Goal: Find specific page/section: Find specific page/section

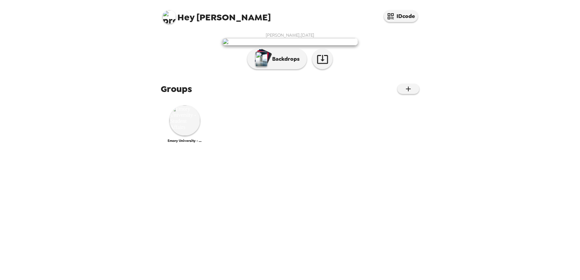
scroll to position [38, 0]
click at [194, 136] on img at bounding box center [184, 120] width 31 height 31
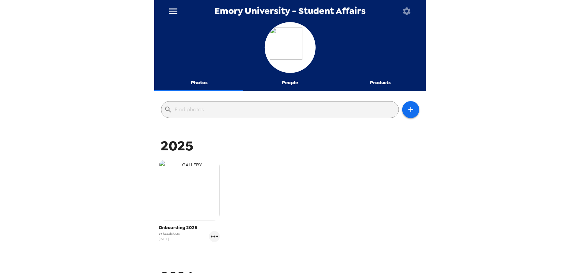
click at [175, 216] on img "button" at bounding box center [189, 190] width 61 height 61
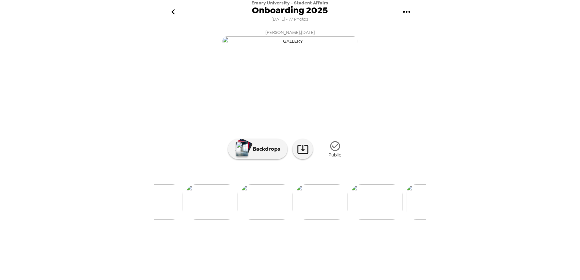
scroll to position [0, 369]
click at [363, 220] on img at bounding box center [361, 201] width 52 height 35
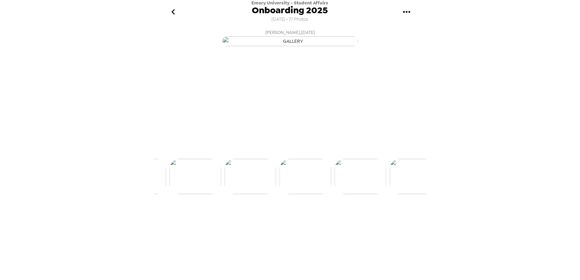
scroll to position [0, 440]
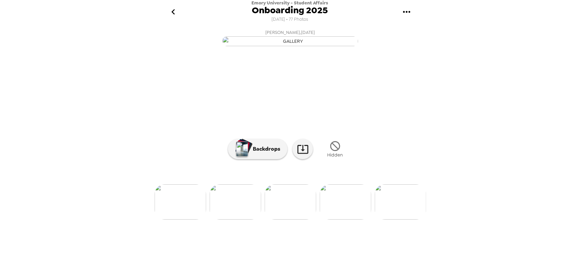
click at [330, 151] on icon "button" at bounding box center [335, 146] width 10 height 10
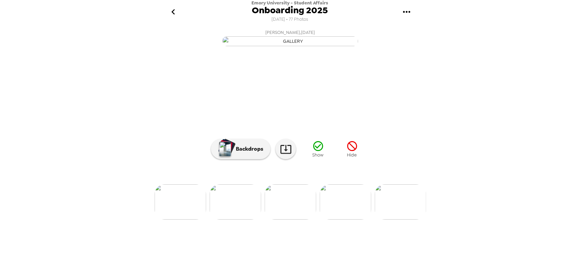
click at [316, 152] on icon "button" at bounding box center [318, 146] width 12 height 12
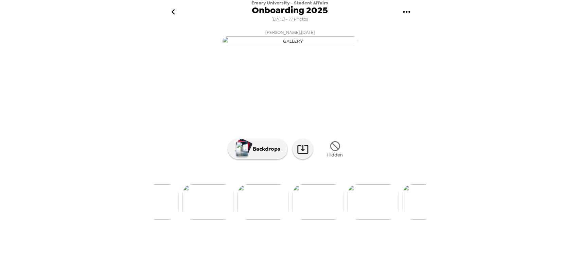
scroll to position [0, 4182]
click at [336, 151] on icon "button" at bounding box center [335, 146] width 10 height 10
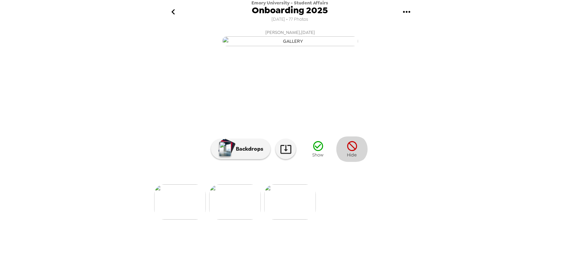
click at [363, 162] on button "Hide" at bounding box center [352, 149] width 34 height 25
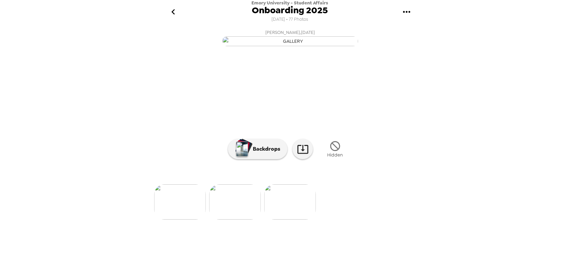
click at [219, 220] on img at bounding box center [235, 201] width 52 height 35
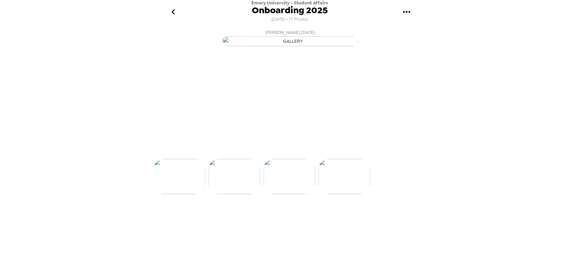
scroll to position [0, 4123]
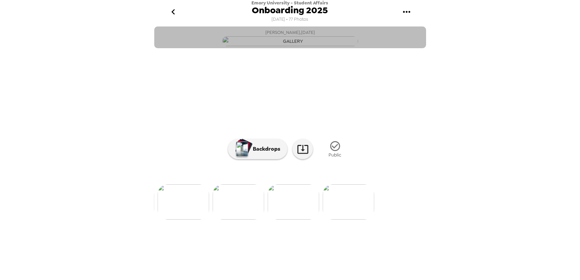
click at [342, 46] on img "button" at bounding box center [290, 41] width 136 height 10
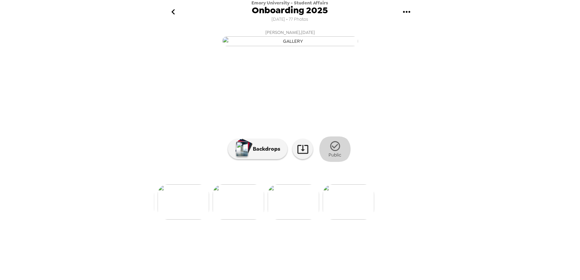
click at [332, 152] on icon "button" at bounding box center [335, 146] width 12 height 12
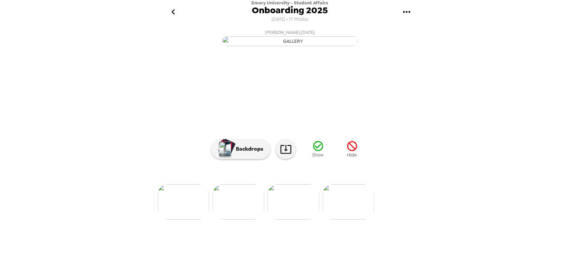
click at [346, 152] on icon "button" at bounding box center [352, 146] width 12 height 12
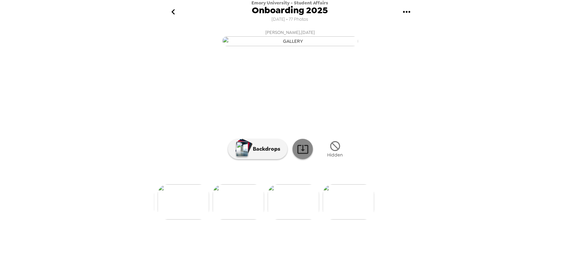
scroll to position [19, 0]
click at [244, 220] on img at bounding box center [239, 201] width 52 height 35
click at [357, 220] on img at bounding box center [349, 201] width 52 height 35
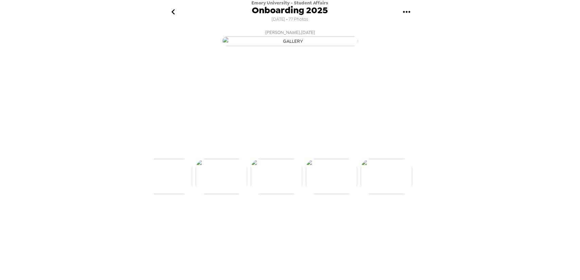
scroll to position [0, 4123]
click at [363, 194] on div at bounding box center [290, 166] width 272 height 58
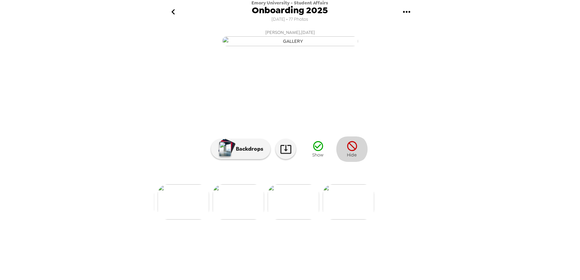
click at [346, 152] on icon "button" at bounding box center [352, 146] width 12 height 12
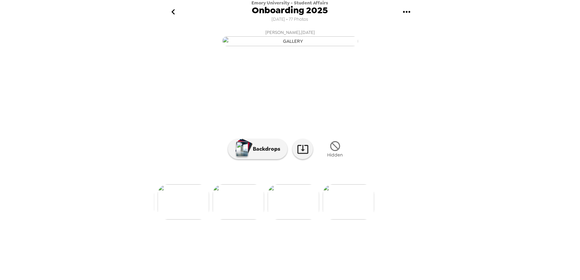
click at [349, 220] on img at bounding box center [349, 201] width 52 height 35
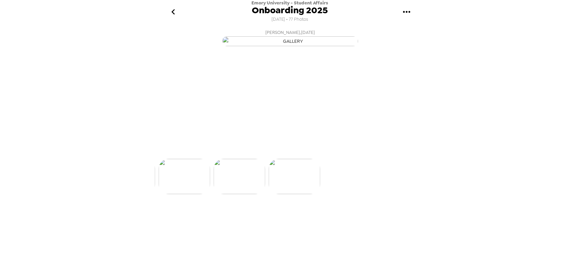
scroll to position [0, 4178]
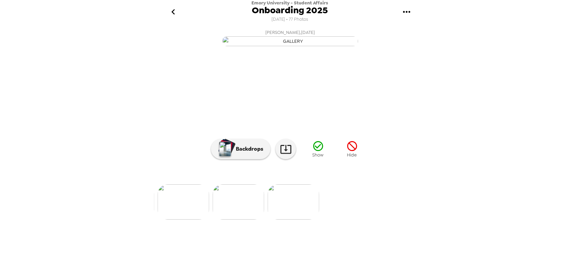
click at [349, 152] on icon "button" at bounding box center [352, 146] width 12 height 12
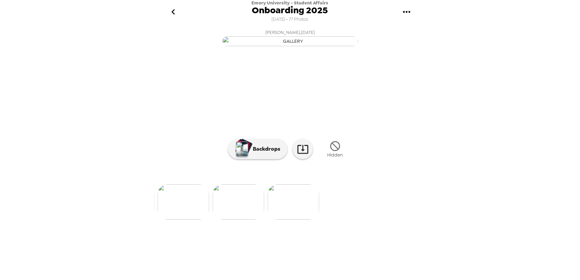
scroll to position [19, 0]
click at [447, 189] on div "Emory University - Student Affairs Onboarding 2025 [DATE] • 77 Photos [PERSON_N…" at bounding box center [290, 140] width 580 height 280
